Goal: Transaction & Acquisition: Register for event/course

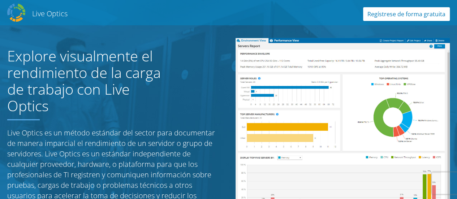
click at [399, 17] on link "Regístrese de forma gratuita" at bounding box center [406, 14] width 87 height 14
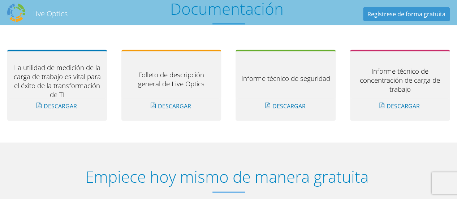
scroll to position [799, 0]
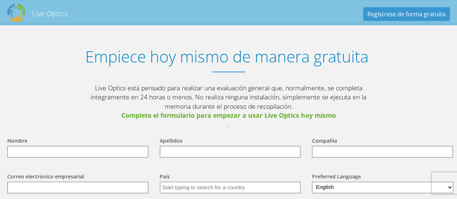
click at [92, 152] on input "text" at bounding box center [77, 152] width 141 height 12
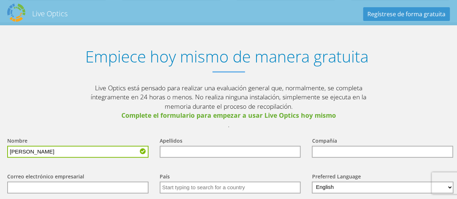
type input "Jorge Mario"
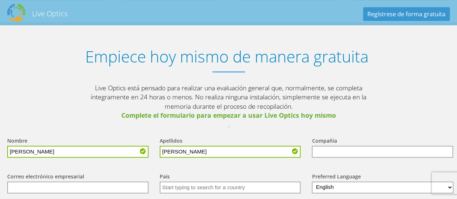
type input "Vergara Macías"
click at [320, 148] on input "text" at bounding box center [382, 152] width 141 height 12
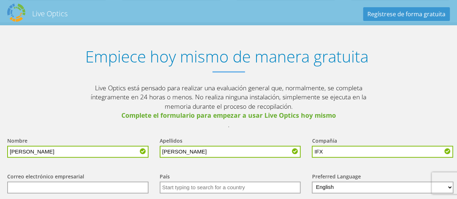
type input "IFX Networks"
click at [61, 190] on input "text" at bounding box center [77, 188] width 141 height 12
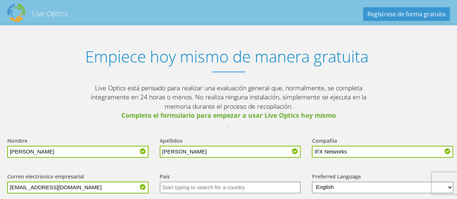
type input "[EMAIL_ADDRESS][DOMAIN_NAME]"
click at [176, 189] on input "text" at bounding box center [230, 188] width 141 height 12
type input "Colombia"
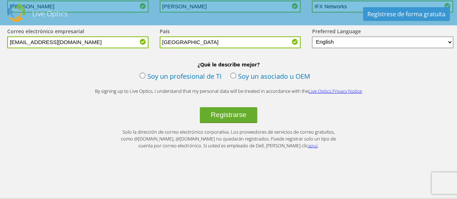
scroll to position [948, 0]
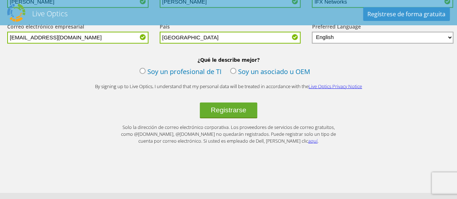
click at [406, 33] on select "English Deutsch Español Français Italiano Polski Português Русский 한국어 中文 日本語" at bounding box center [383, 38] width 142 height 12
select select "es-ES"
click at [312, 32] on select "English Deutsch Español Français Italiano Polski Português Русский 한국어 中文 日本語" at bounding box center [383, 38] width 142 height 12
click at [232, 72] on label "Soy un asociado u OEM" at bounding box center [270, 72] width 80 height 11
click at [0, 0] on input "Soy un asociado u OEM" at bounding box center [0, 0] width 0 height 0
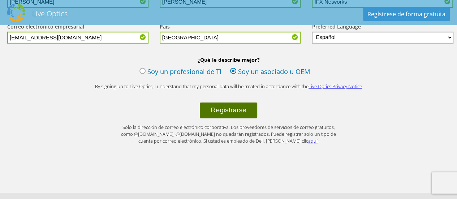
click at [241, 109] on button "Registrarse" at bounding box center [228, 111] width 57 height 16
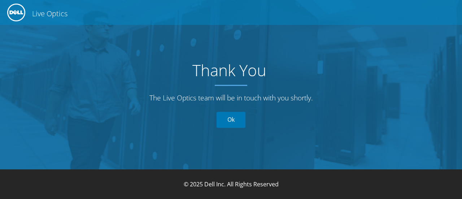
click at [239, 118] on link "Ok" at bounding box center [231, 120] width 29 height 16
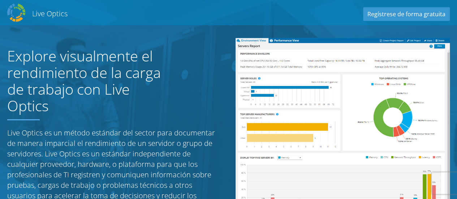
click at [280, 12] on div "Live Optics Live Optics Regístrese de forma gratuita" at bounding box center [228, 13] width 457 height 22
click at [36, 14] on h2 "Live Optics" at bounding box center [49, 14] width 35 height 10
click at [27, 14] on div "Live Optics Live Optics Regístrese de forma gratuita" at bounding box center [228, 13] width 457 height 22
click at [17, 10] on img at bounding box center [16, 13] width 18 height 18
click at [44, 15] on h2 "Live Optics" at bounding box center [49, 14] width 35 height 10
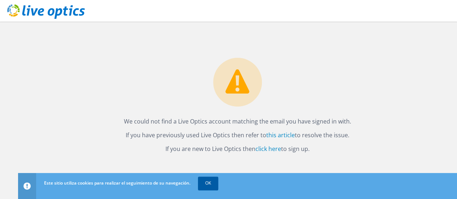
click at [210, 185] on link "OK" at bounding box center [208, 183] width 20 height 13
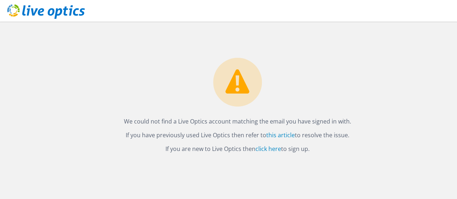
drag, startPoint x: 118, startPoint y: 121, endPoint x: 364, endPoint y: 160, distance: 249.1
click at [364, 160] on div "We could not find a Live Optics account matching the email you have signed in w…" at bounding box center [237, 110] width 439 height 177
copy div "We could not find a Live Optics account matching the email you have signed in w…"
click at [399, 111] on div "We could not find a Live Optics account matching the email you have signed in w…" at bounding box center [237, 88] width 439 height 132
click at [263, 150] on link "click here" at bounding box center [268, 149] width 26 height 8
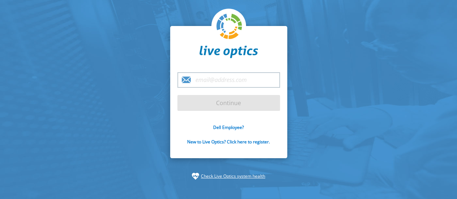
click at [217, 84] on input "email" at bounding box center [228, 80] width 103 height 16
type input "[EMAIL_ADDRESS][DOMAIN_NAME]"
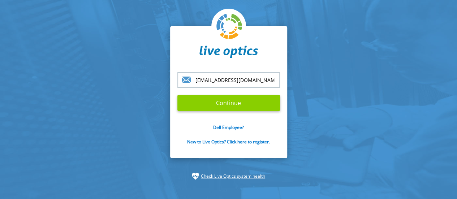
click at [228, 106] on input "Continue" at bounding box center [228, 103] width 103 height 16
click at [225, 104] on input "Continue" at bounding box center [228, 103] width 103 height 16
click at [236, 105] on input "Continue" at bounding box center [228, 103] width 103 height 16
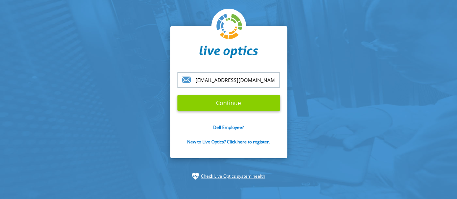
click at [232, 102] on input "Continue" at bounding box center [228, 103] width 103 height 16
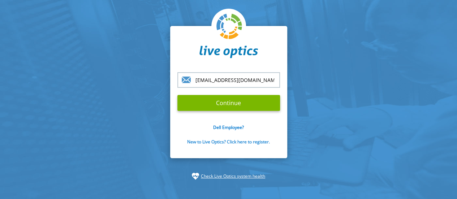
click at [250, 142] on link "New to Live Optics? Click here to register." at bounding box center [228, 142] width 83 height 6
